Goal: Go to known website: Access a specific website the user already knows

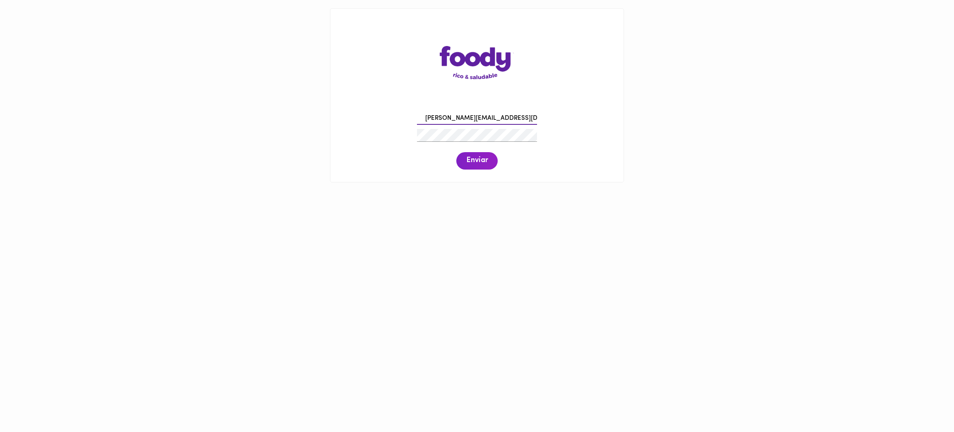
type input "mabel.campos@tecnoairesas.com"
click at [478, 162] on span "Enviar" at bounding box center [477, 160] width 22 height 9
